Goal: Task Accomplishment & Management: Manage account settings

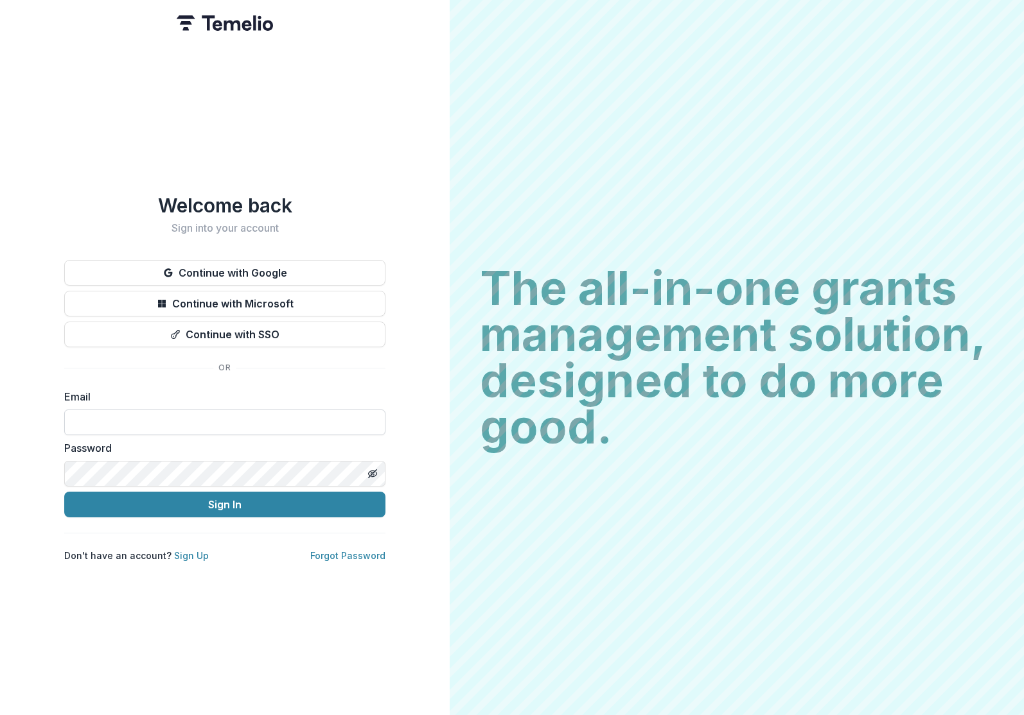
click at [137, 414] on input at bounding box center [224, 423] width 321 height 26
type input "**********"
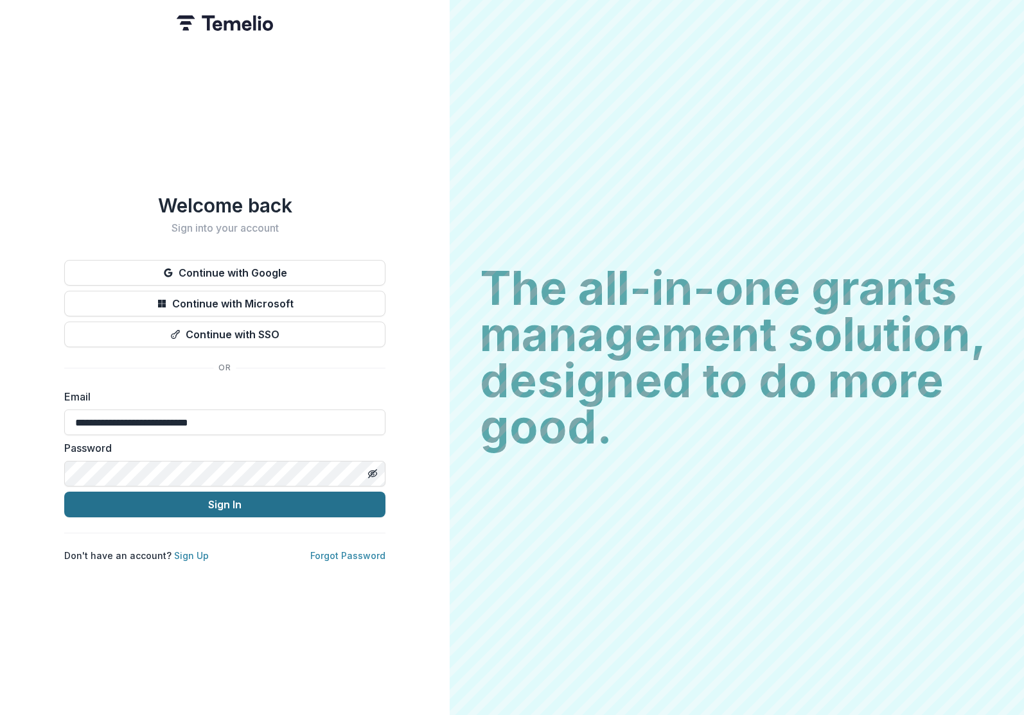
click at [183, 505] on button "Sign In" at bounding box center [224, 505] width 321 height 26
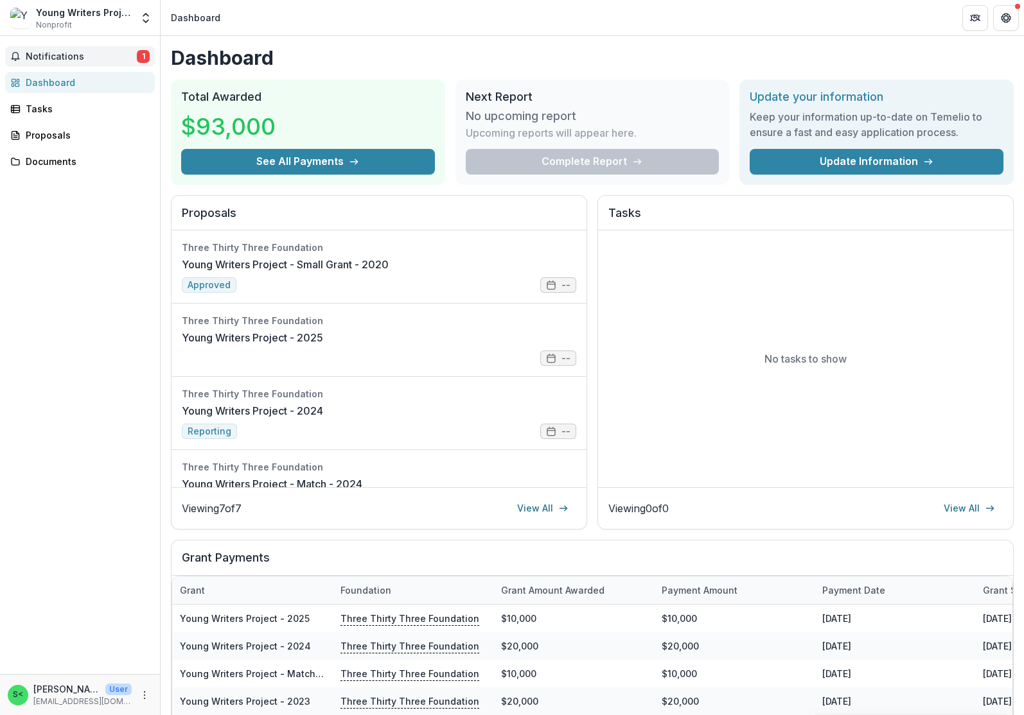
click at [63, 53] on span "Notifications" at bounding box center [81, 56] width 111 height 11
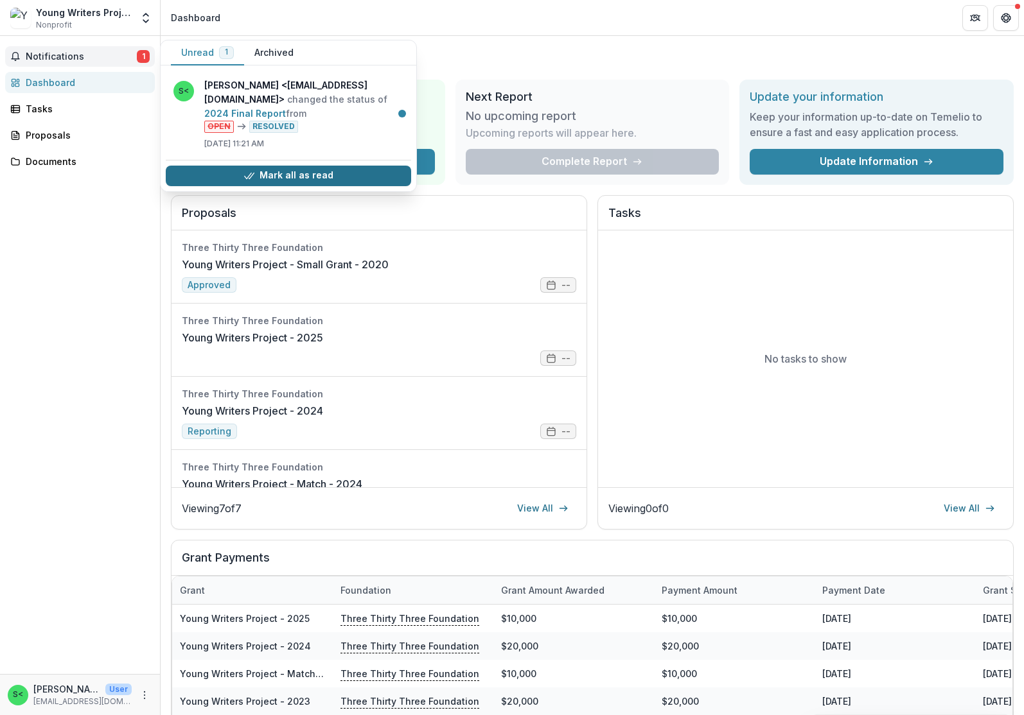
click at [281, 175] on button "Mark all as read" at bounding box center [288, 176] width 245 height 21
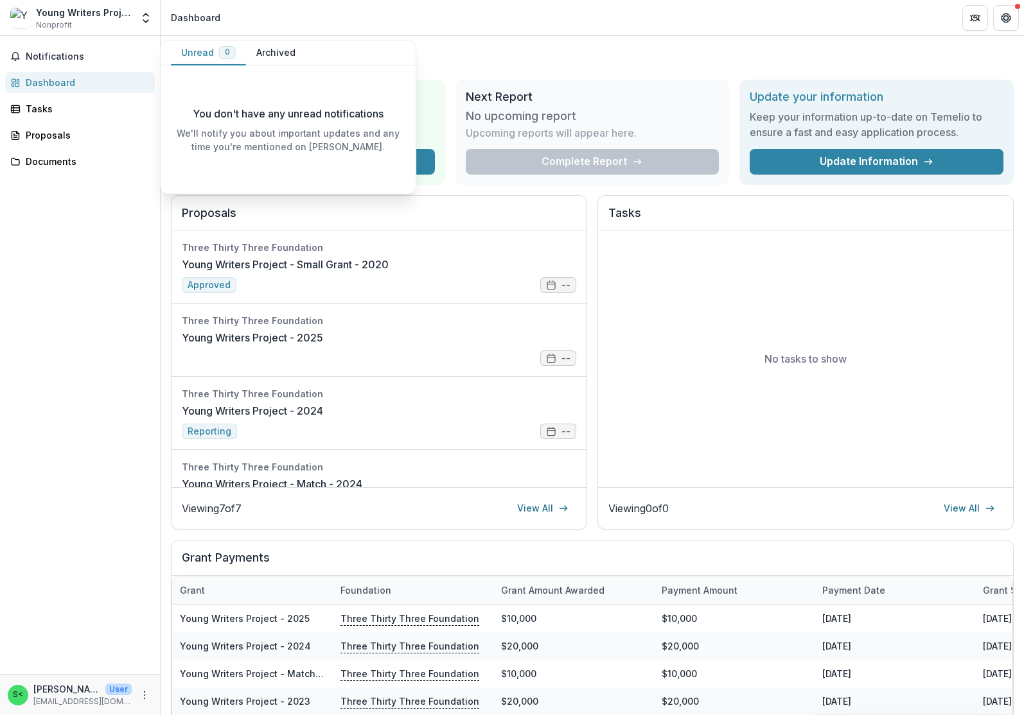
click at [67, 235] on div "Notifications Unread 0 Archived You don't have any unread notifications We'll n…" at bounding box center [80, 355] width 160 height 638
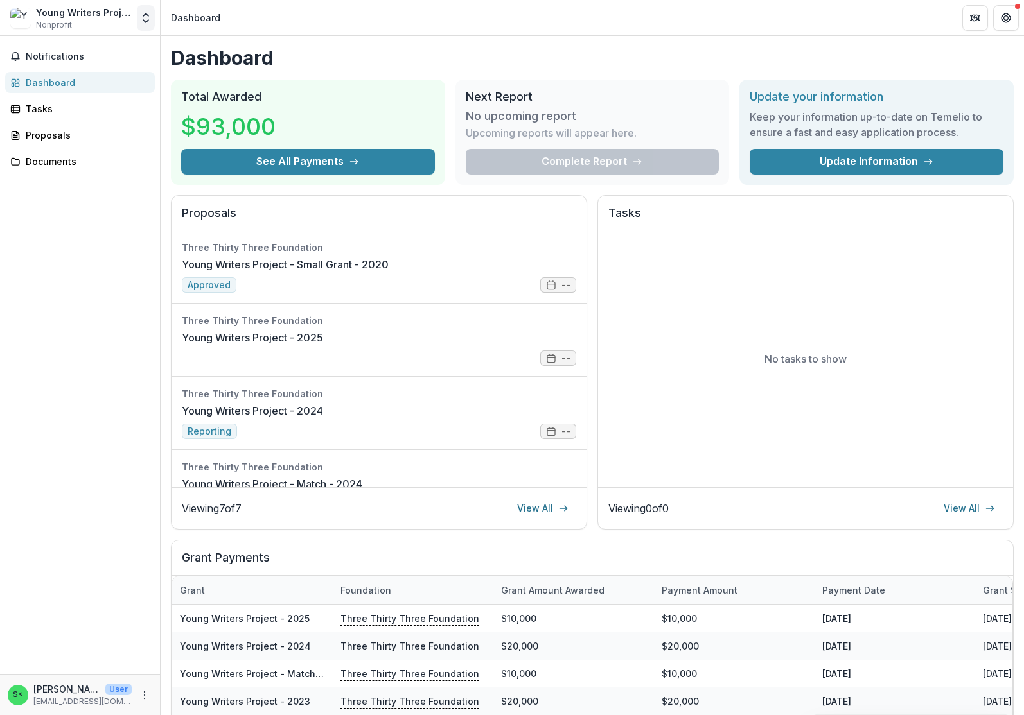
click at [144, 20] on icon "Open entity switcher" at bounding box center [145, 18] width 13 height 13
click at [71, 14] on div "Young Writers Project" at bounding box center [84, 12] width 96 height 13
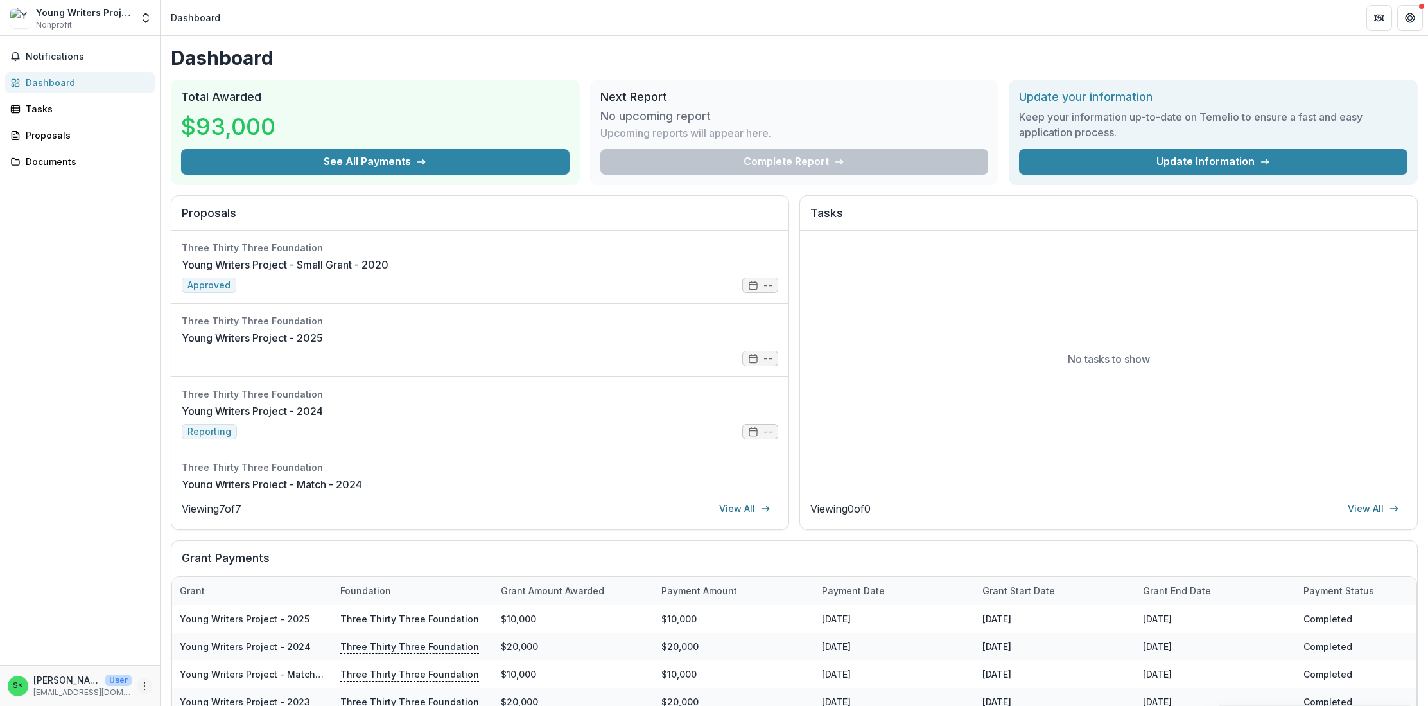
click at [143, 683] on icon "More" at bounding box center [144, 686] width 10 height 10
click at [193, 679] on button "Logout" at bounding box center [229, 679] width 137 height 21
